Goal: Task Accomplishment & Management: Manage account settings

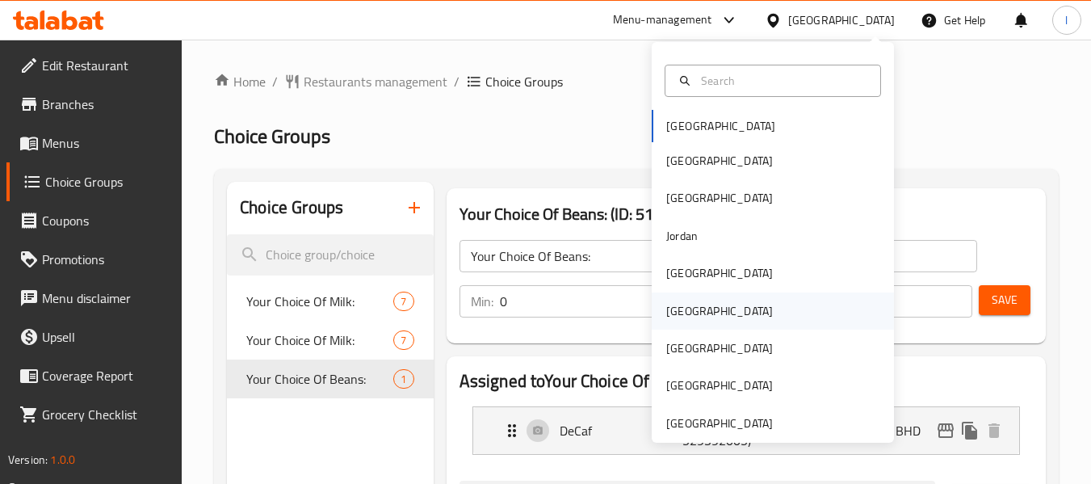
click at [693, 316] on div "[GEOGRAPHIC_DATA]" at bounding box center [719, 310] width 132 height 37
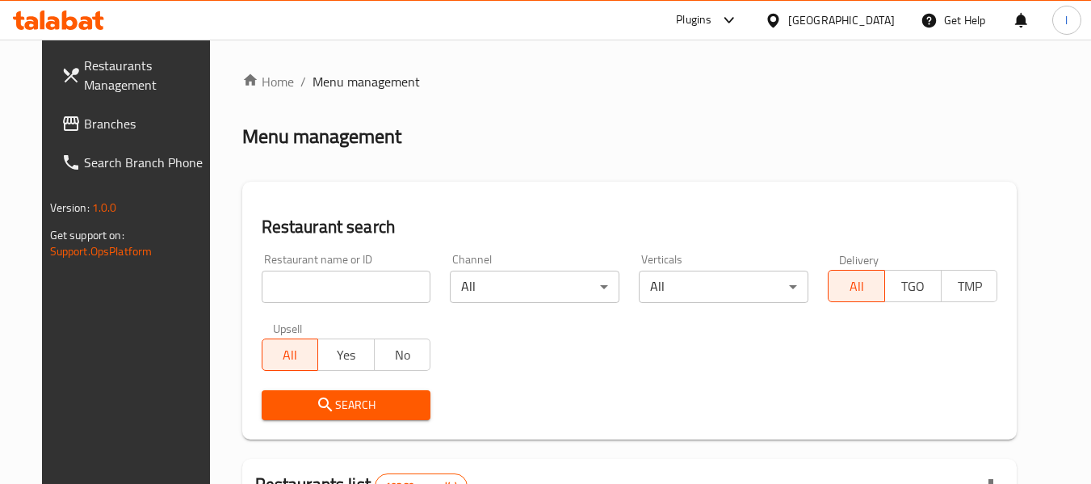
click at [133, 130] on span "Branches" at bounding box center [148, 123] width 128 height 19
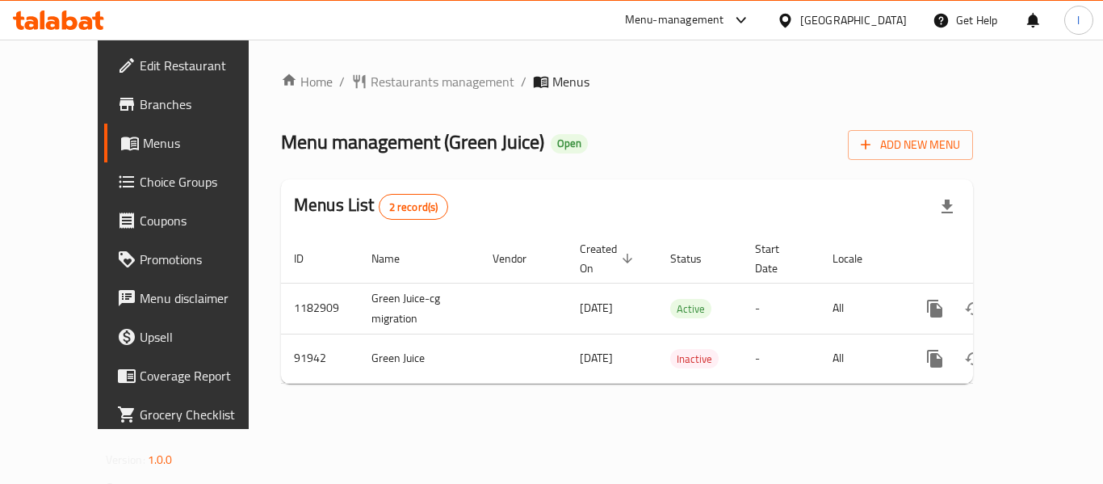
click at [140, 184] on span "Choice Groups" at bounding box center [204, 181] width 129 height 19
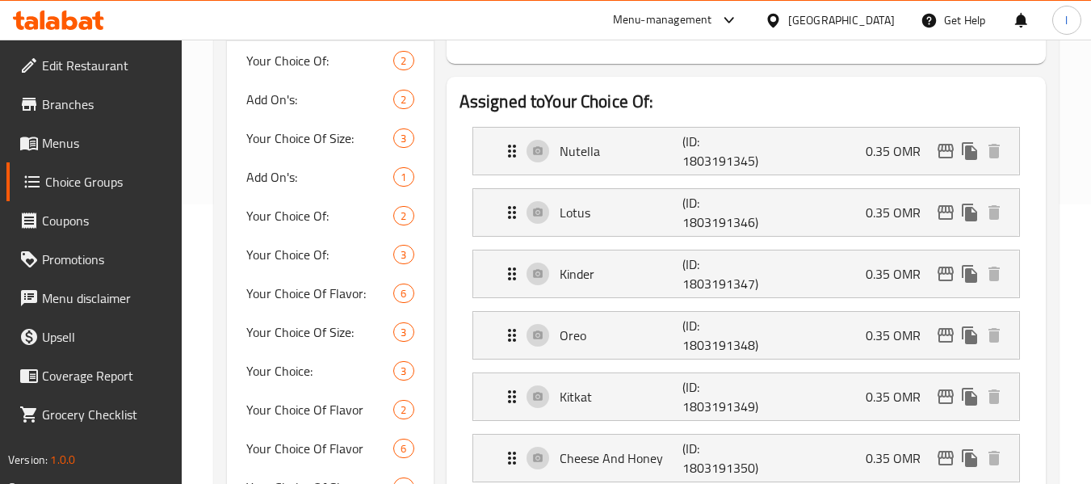
scroll to position [242, 0]
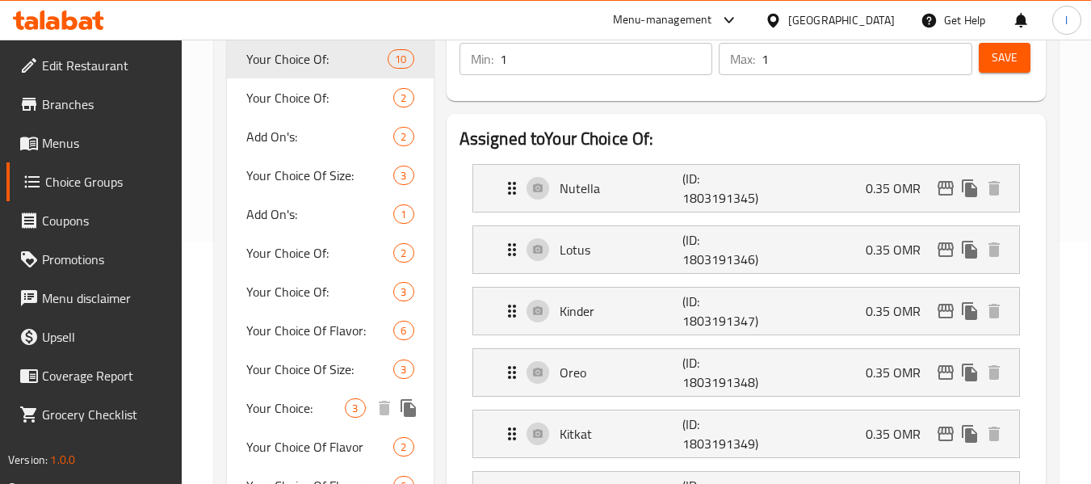
drag, startPoint x: 237, startPoint y: 424, endPoint x: 230, endPoint y: 397, distance: 27.6
click at [237, 424] on div "Your Choice: 3" at bounding box center [330, 407] width 206 height 39
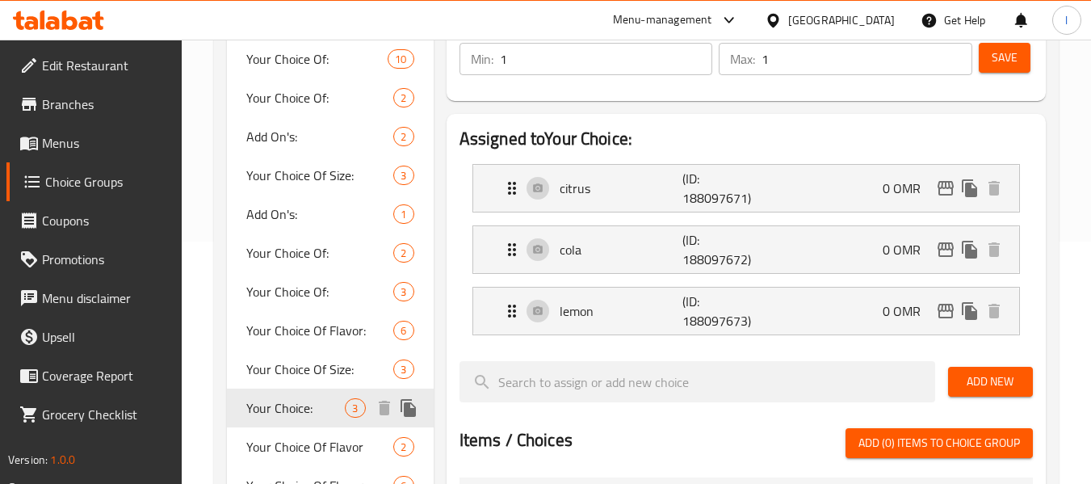
type input "Your Choice:"
type input "اختيارك:"
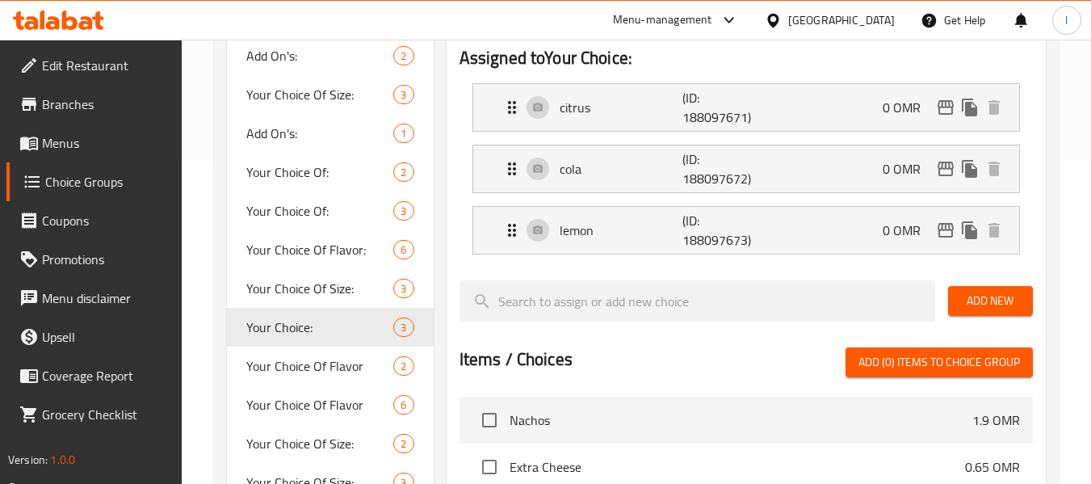
click at [237, 303] on div "Your Choice Of Size: 3" at bounding box center [330, 288] width 206 height 39
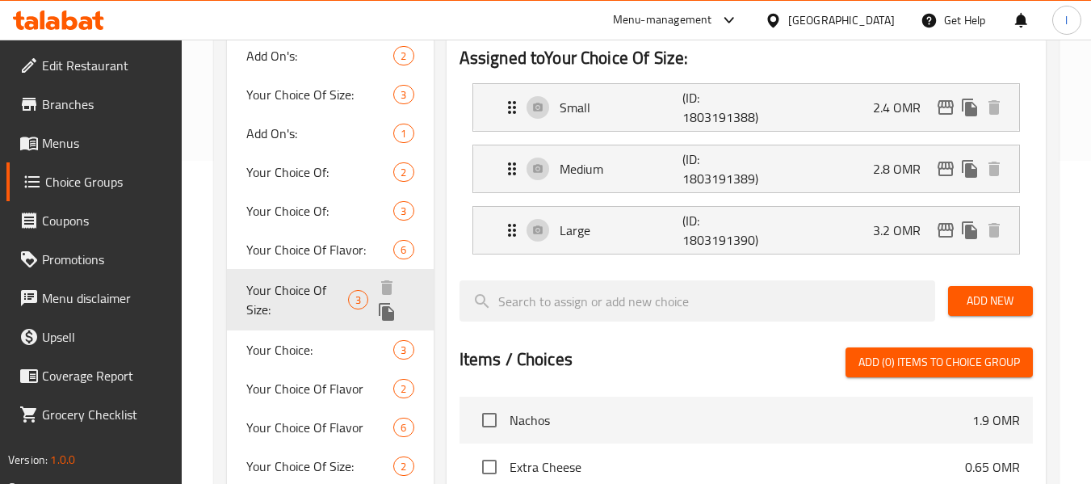
type input "Your Choice Of Size:"
type input "إختيارك من الحجم:"
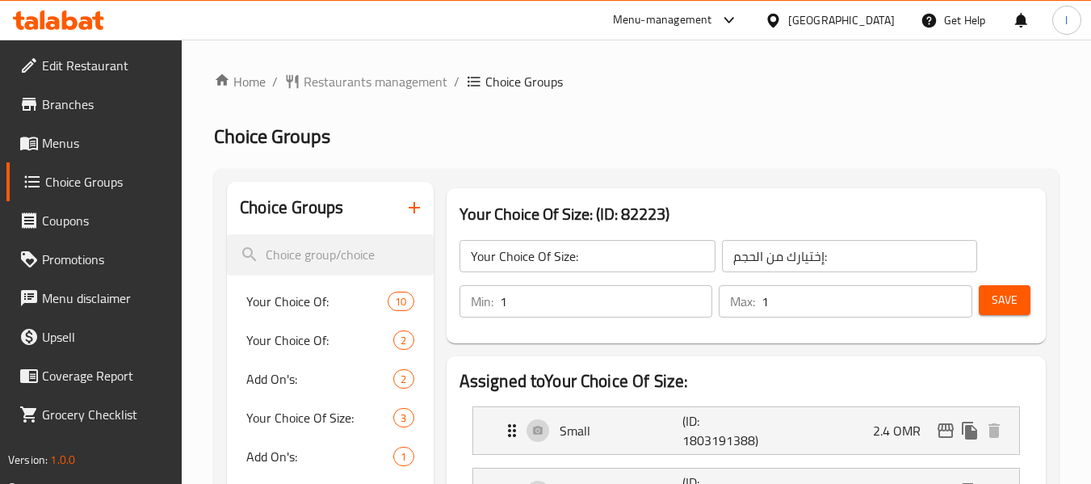
scroll to position [161, 0]
